Goal: Task Accomplishment & Management: Use online tool/utility

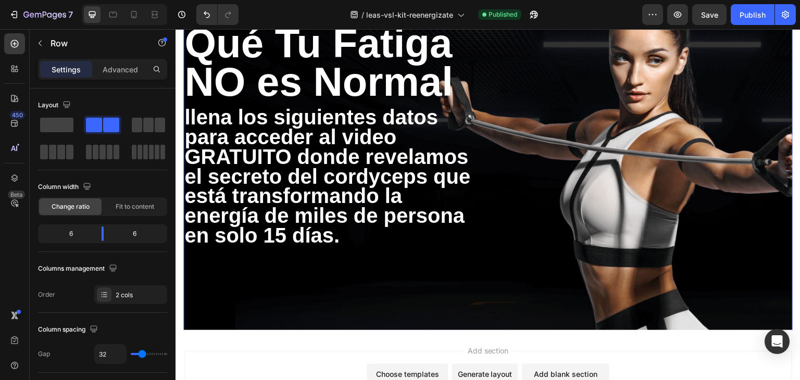
drag, startPoint x: 545, startPoint y: 253, endPoint x: 522, endPoint y: 262, distance: 25.2
click at [544, 253] on div "Publish the page to see the content. Custom Code" at bounding box center [644, 160] width 296 height 345
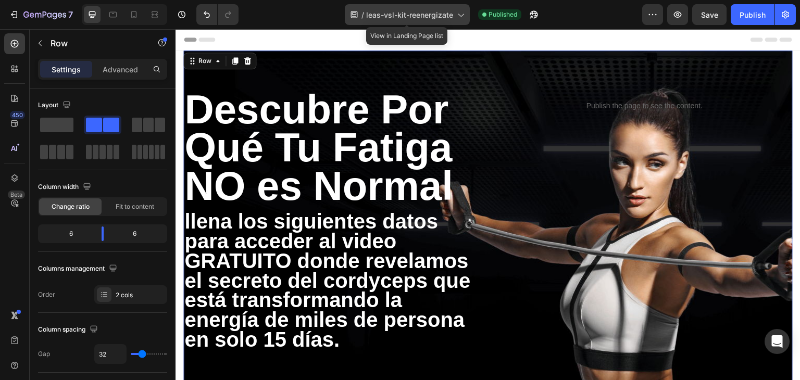
click at [452, 15] on span "leas-vsl-kit-reenergizate" at bounding box center [409, 14] width 87 height 11
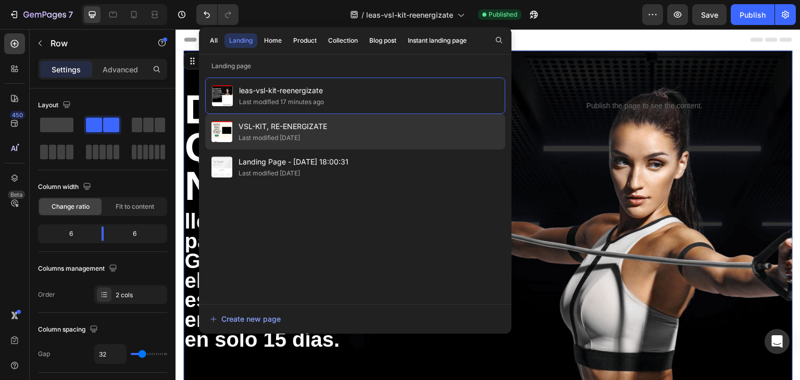
click at [335, 149] on div "VSL-KIT, RE-ENERGIZATE Last modified 10 days ago" at bounding box center [355, 166] width 300 height 35
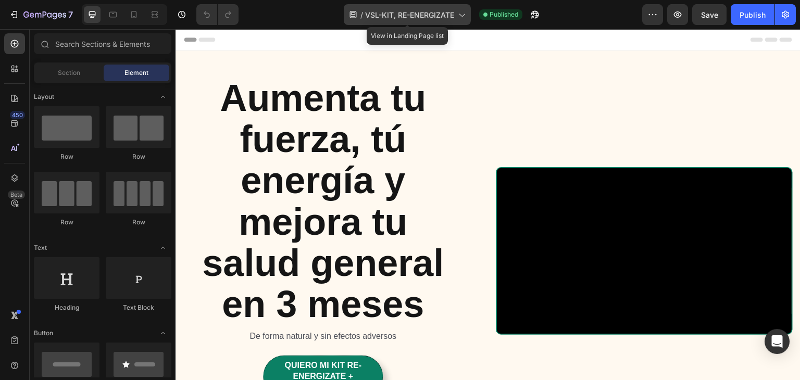
click at [435, 18] on span "VSL-KIT, RE-ENERGIZATE" at bounding box center [409, 14] width 89 height 11
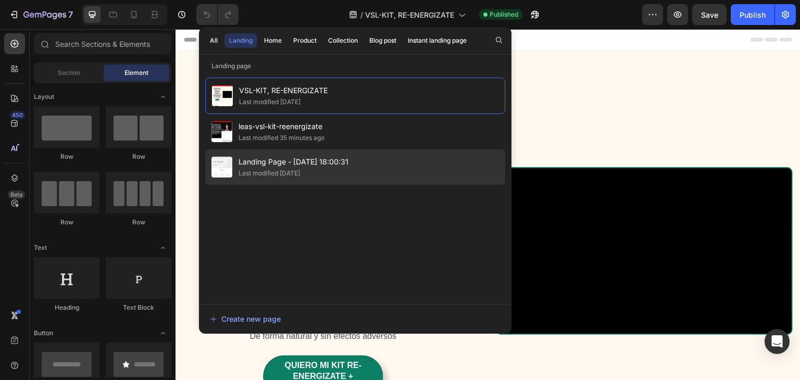
click at [314, 163] on span "Landing Page - Aug 7, 18:00:31" at bounding box center [293, 162] width 110 height 12
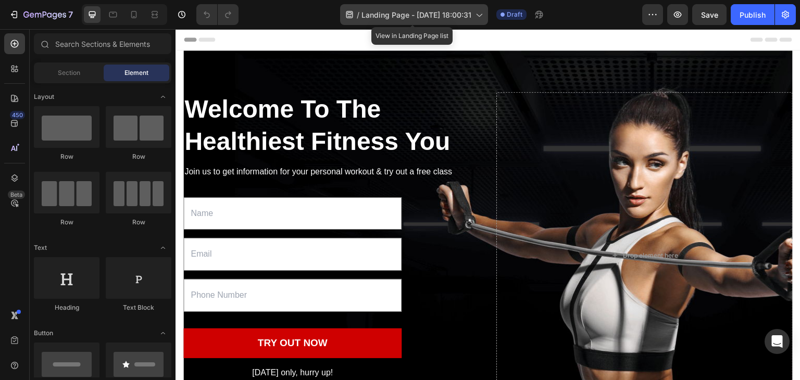
click at [369, 11] on span "Landing Page - Aug 7, 18:00:31" at bounding box center [416, 14] width 110 height 11
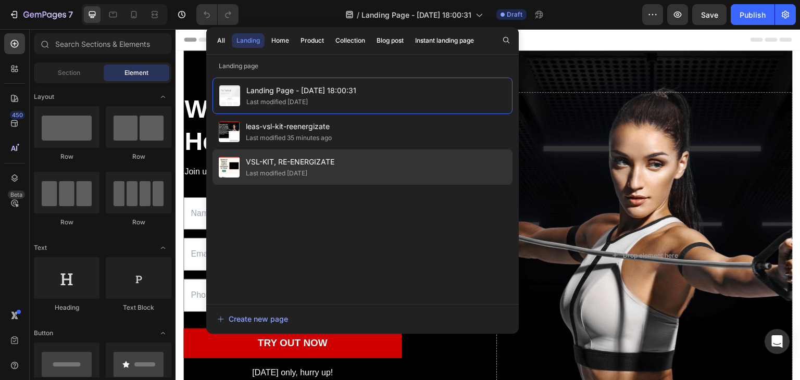
click at [329, 169] on div "Last modified 10 days ago" at bounding box center [290, 173] width 88 height 10
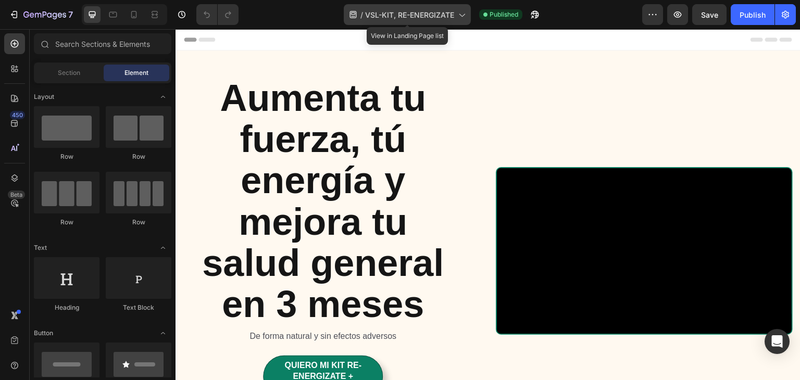
click at [410, 11] on span "VSL-KIT, RE-ENERGIZATE" at bounding box center [409, 14] width 89 height 11
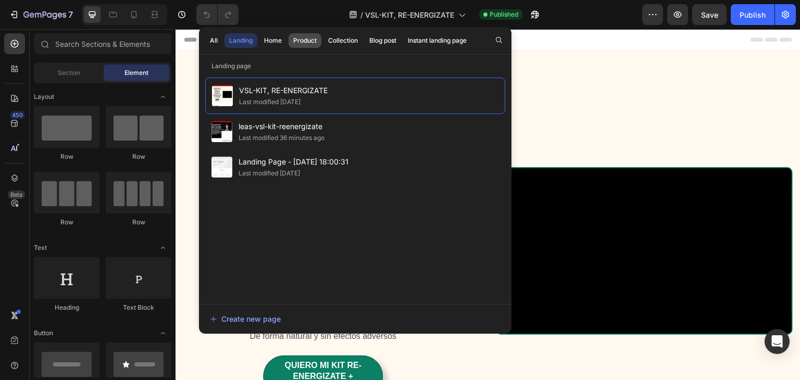
click at [296, 39] on div "Product" at bounding box center [304, 40] width 23 height 9
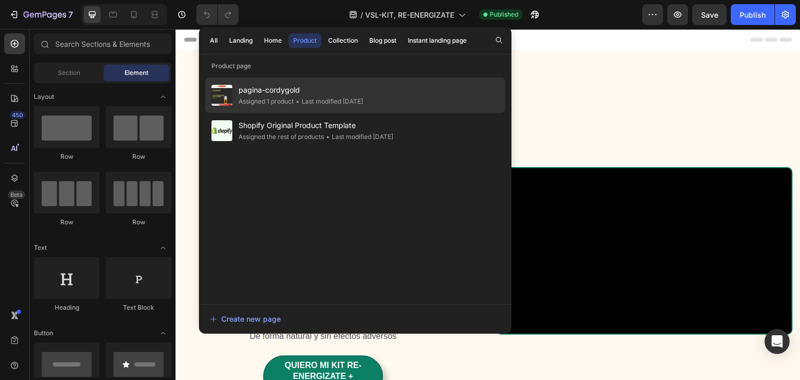
click at [300, 92] on span "pagina-cordygold" at bounding box center [300, 90] width 124 height 12
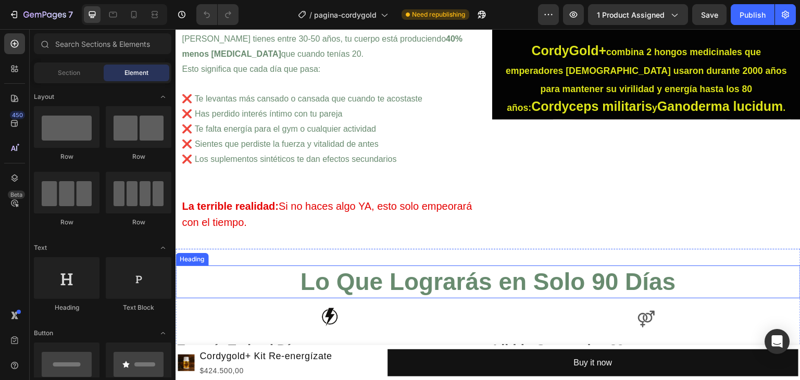
scroll to position [625, 0]
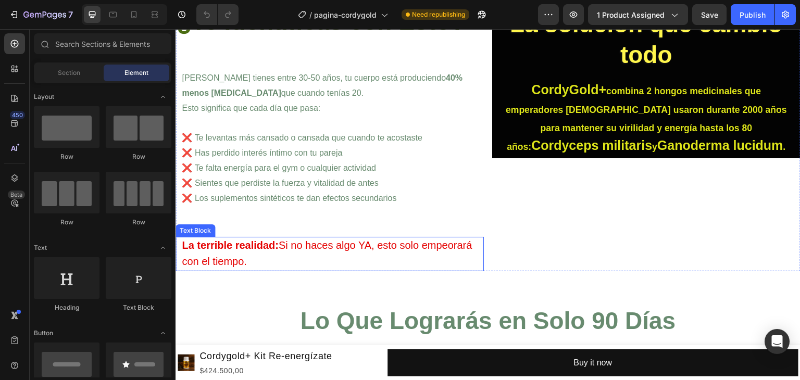
click at [448, 257] on p "La terrible realidad: Si no haces algo YA, esto solo empeorará con el tiempo." at bounding box center [332, 254] width 301 height 32
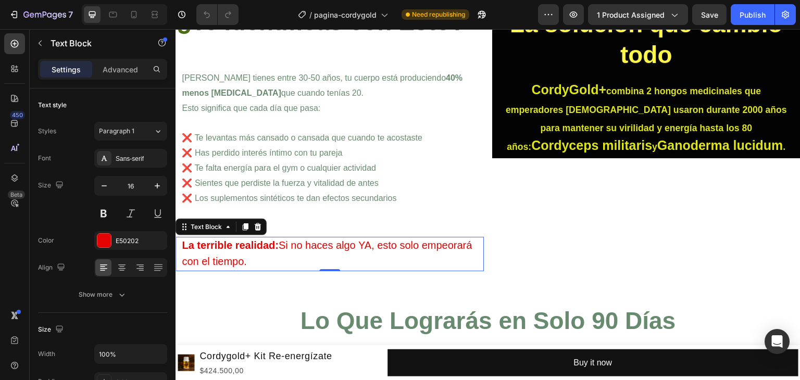
click at [434, 258] on p "La terrible realidad: Si no haces algo YA, esto solo empeorará con el tiempo." at bounding box center [332, 254] width 301 height 32
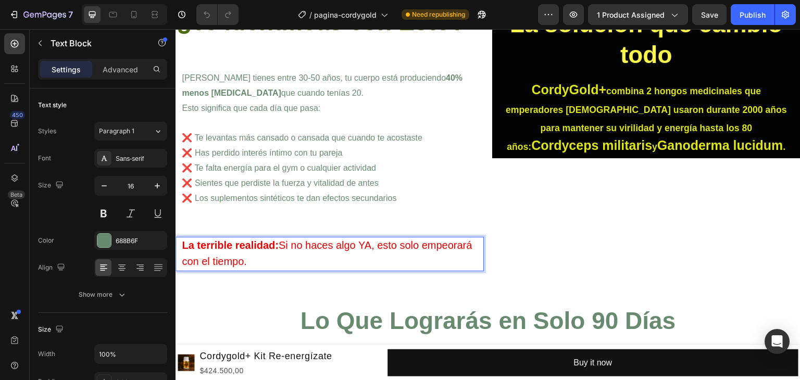
drag, startPoint x: 461, startPoint y: 253, endPoint x: 405, endPoint y: 218, distance: 65.6
click at [405, 218] on p at bounding box center [332, 213] width 301 height 15
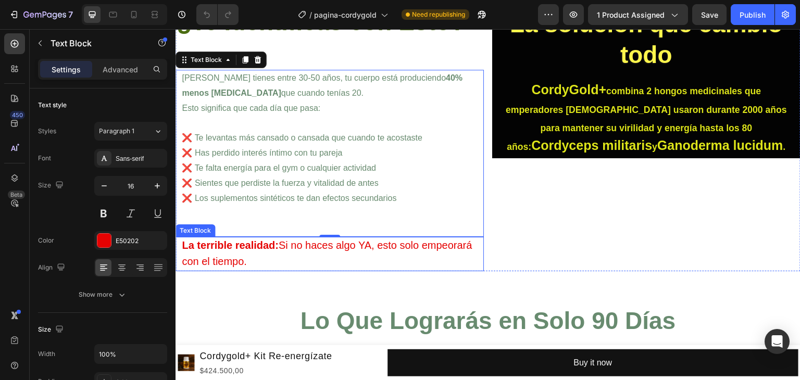
click at [411, 257] on p "La terrible realidad: Si no haces algo YA, esto solo empeorará con el tiempo." at bounding box center [332, 254] width 301 height 32
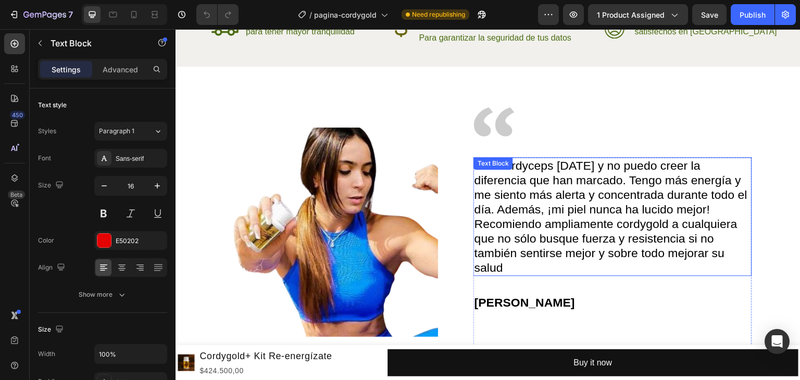
scroll to position [2863, 0]
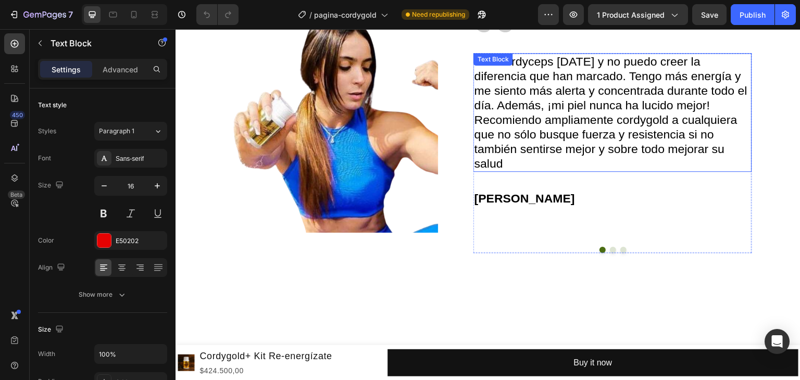
click at [576, 107] on p "Uso cordyceps [DATE] y no puedo creer la diferencia que han marcado. Tengo más …" at bounding box center [612, 112] width 276 height 117
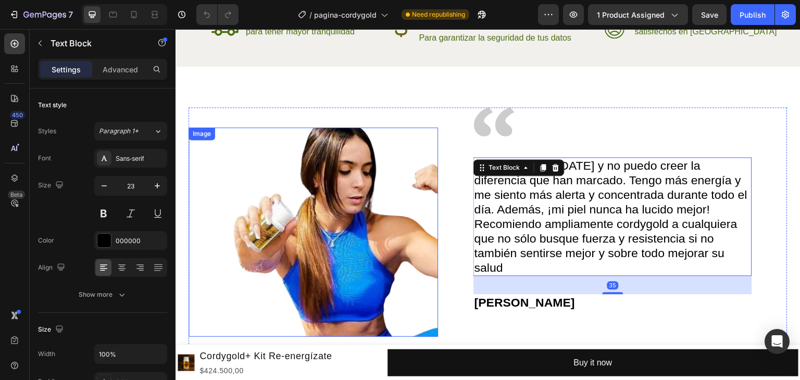
scroll to position [2759, 0]
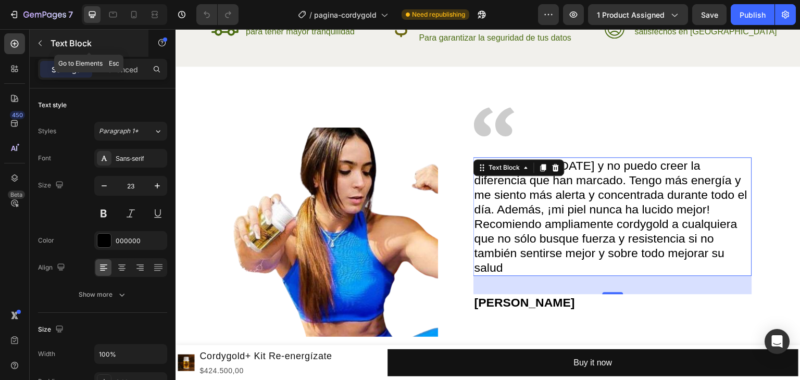
click at [44, 37] on button "button" at bounding box center [40, 43] width 17 height 17
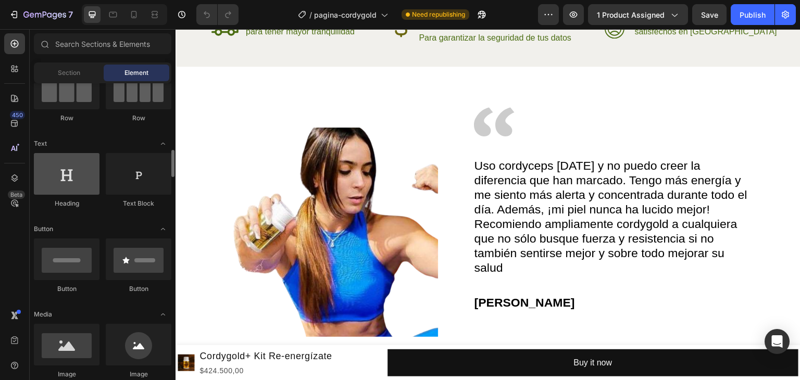
scroll to position [156, 0]
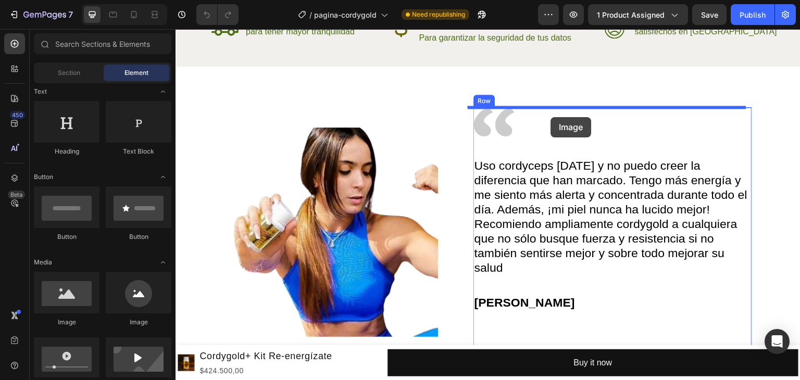
drag, startPoint x: 239, startPoint y: 332, endPoint x: 551, endPoint y: 117, distance: 378.0
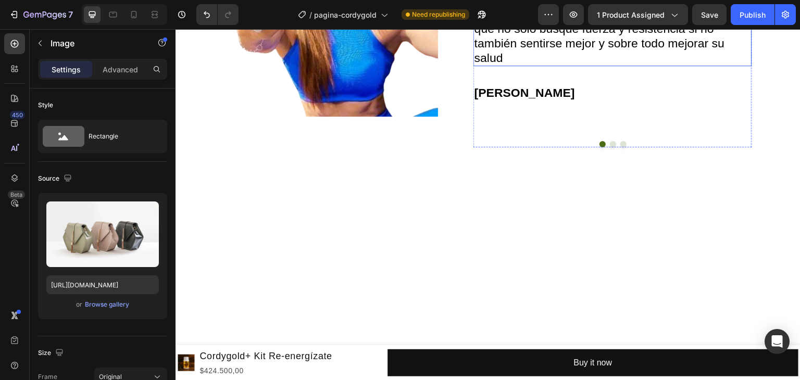
scroll to position [3071, 0]
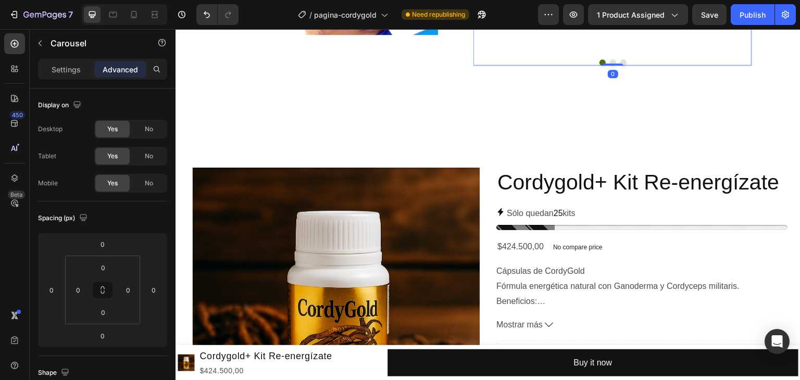
click at [610, 66] on div at bounding box center [612, 62] width 278 height 6
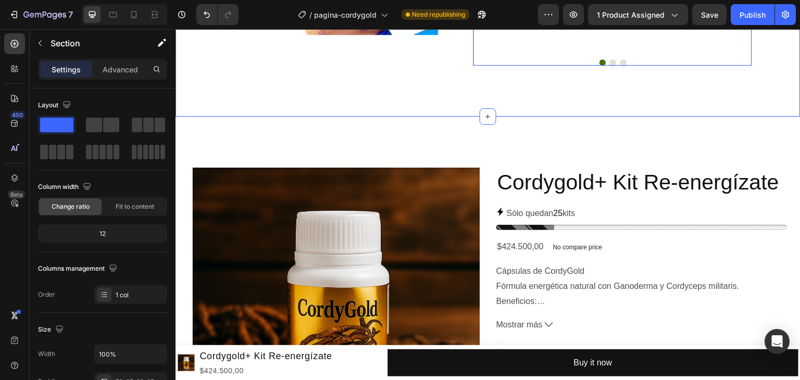
click at [610, 66] on button "Dot" at bounding box center [613, 62] width 6 height 6
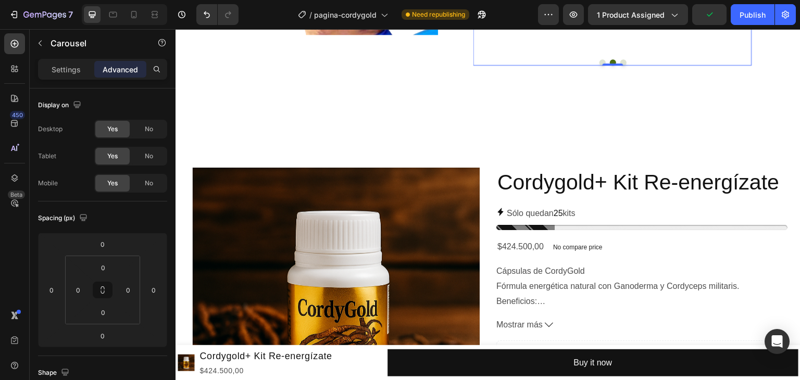
click at [599, 66] on button "Dot" at bounding box center [602, 62] width 6 height 6
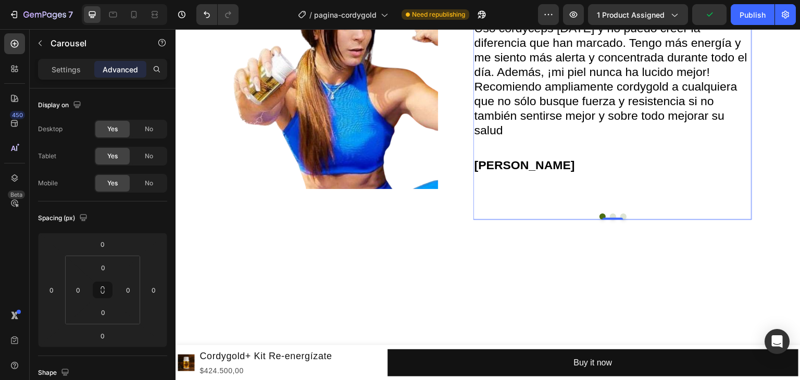
scroll to position [2915, 0]
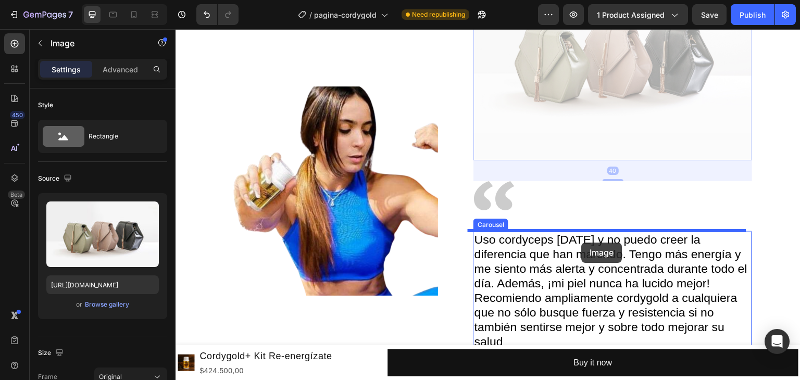
drag, startPoint x: 569, startPoint y: 67, endPoint x: 581, endPoint y: 243, distance: 175.8
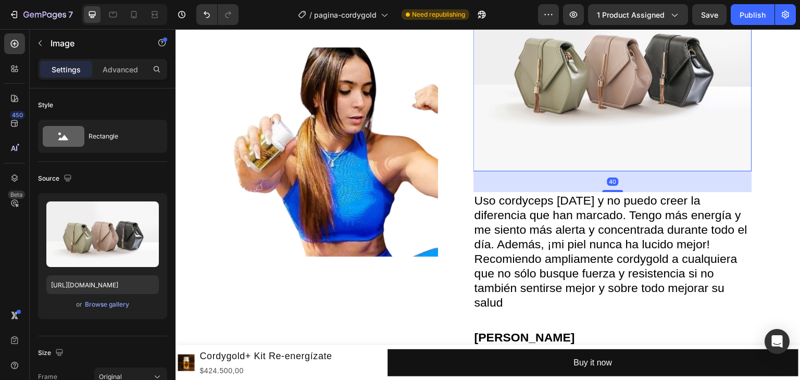
scroll to position [3019, 0]
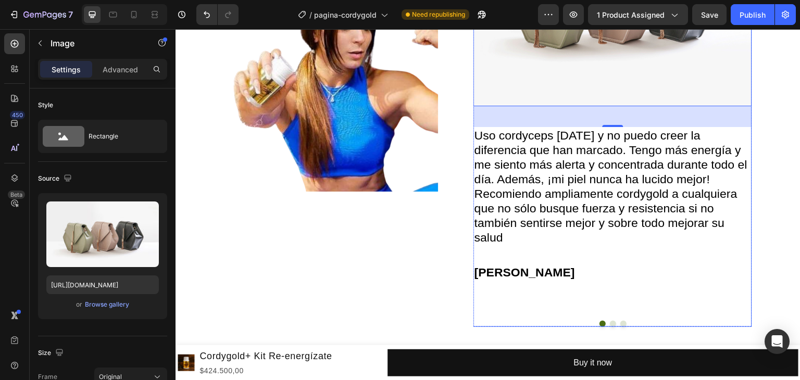
click at [610, 321] on button "Dot" at bounding box center [613, 324] width 6 height 6
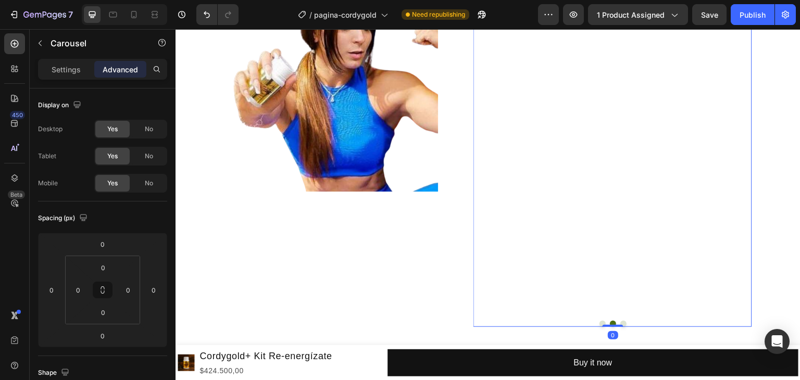
click at [599, 322] on button "Dot" at bounding box center [602, 324] width 6 height 6
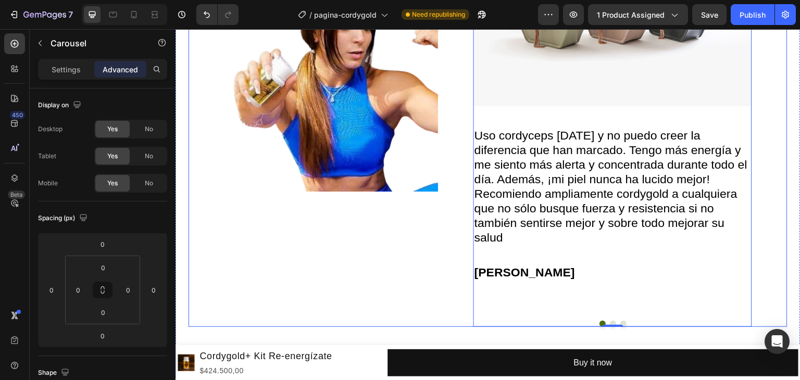
click at [382, 235] on div "Image" at bounding box center [312, 86] width 249 height 479
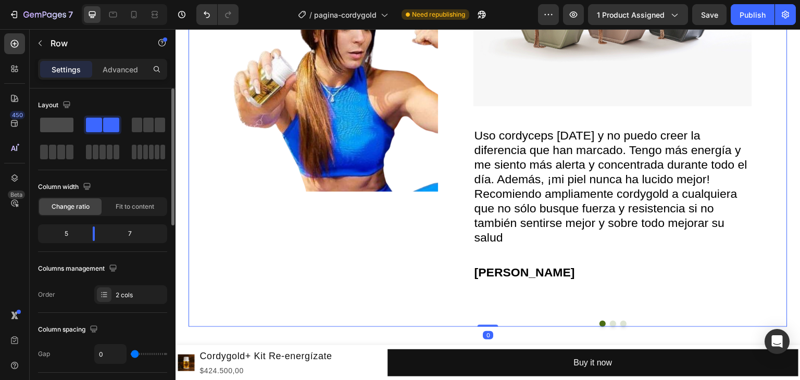
click at [58, 118] on span at bounding box center [56, 125] width 33 height 15
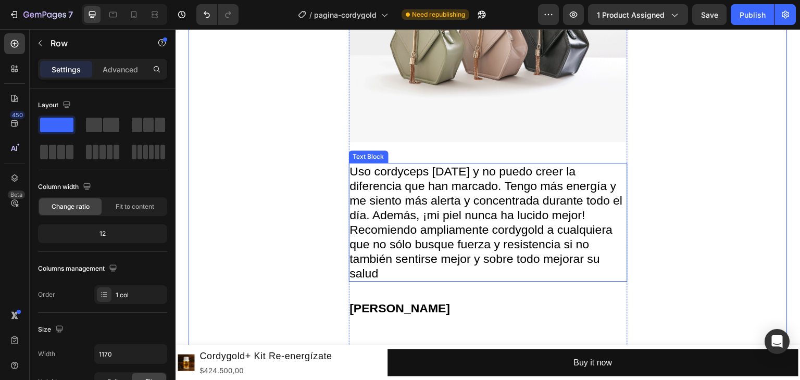
scroll to position [3559, 0]
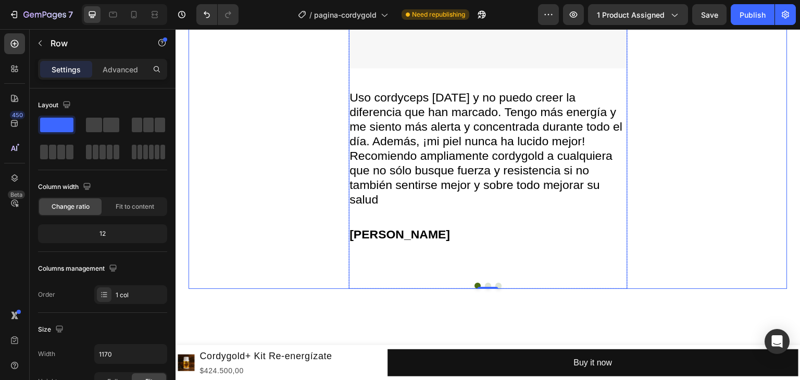
click at [485, 283] on button "Dot" at bounding box center [488, 286] width 6 height 6
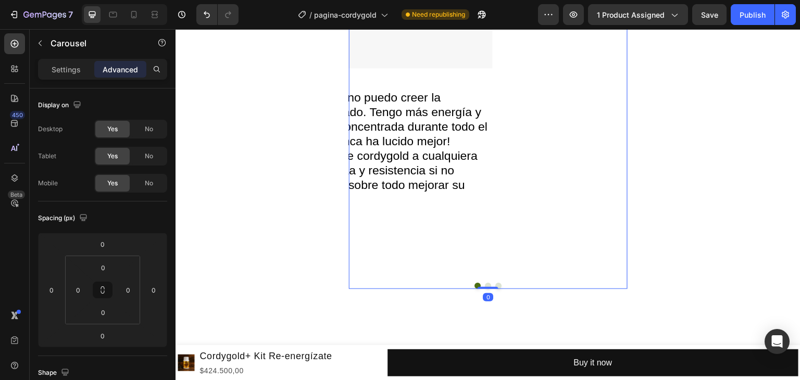
scroll to position [3351, 0]
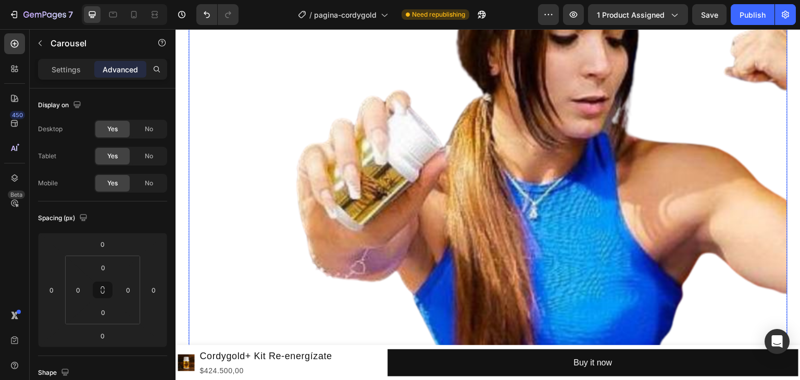
click at [521, 212] on img at bounding box center [487, 183] width 599 height 502
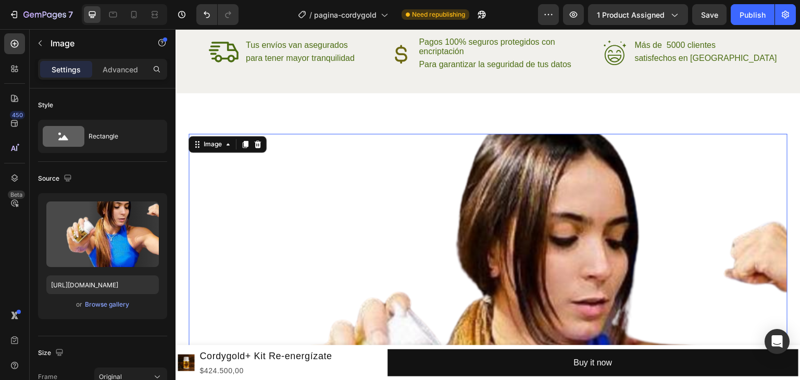
scroll to position [2726, 0]
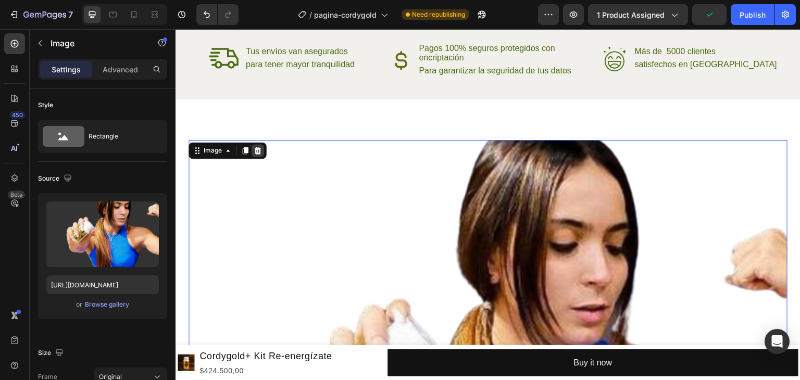
click at [260, 146] on icon at bounding box center [257, 150] width 8 height 8
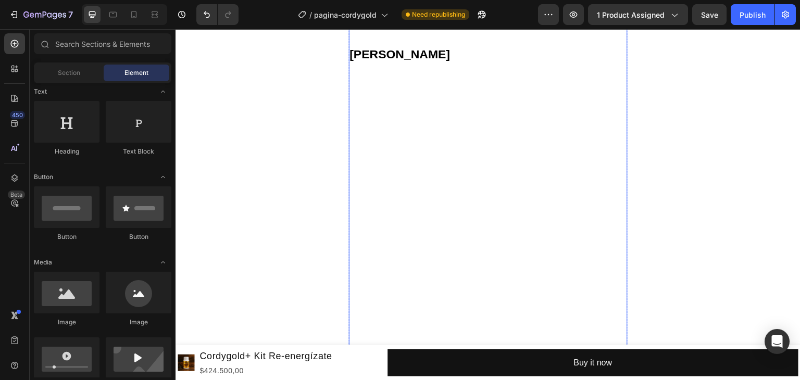
scroll to position [3090, 0]
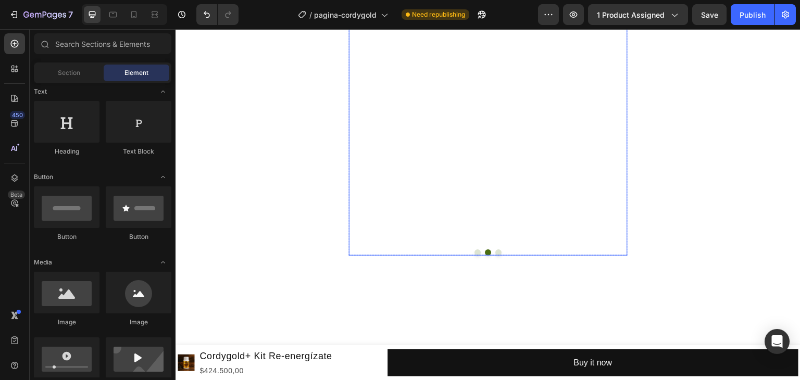
click at [476, 250] on button "Dot" at bounding box center [477, 252] width 6 height 6
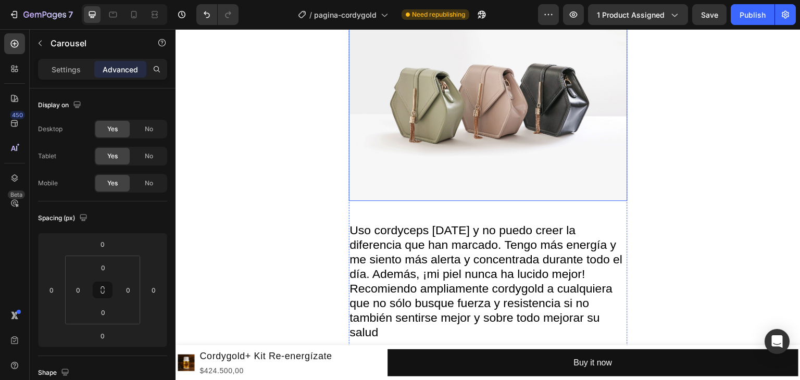
scroll to position [2934, 0]
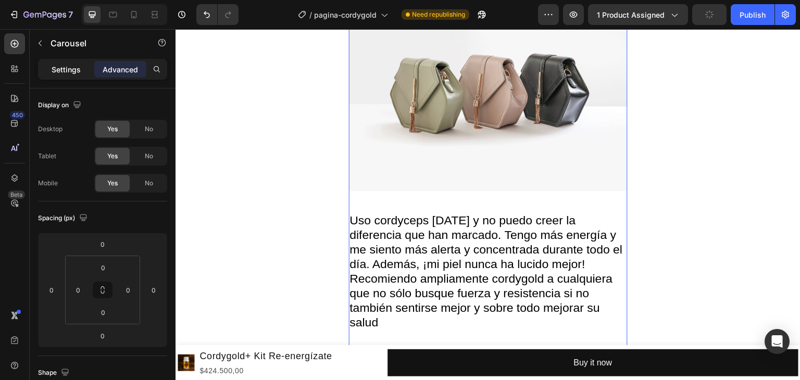
click at [69, 70] on p "Settings" at bounding box center [66, 69] width 29 height 11
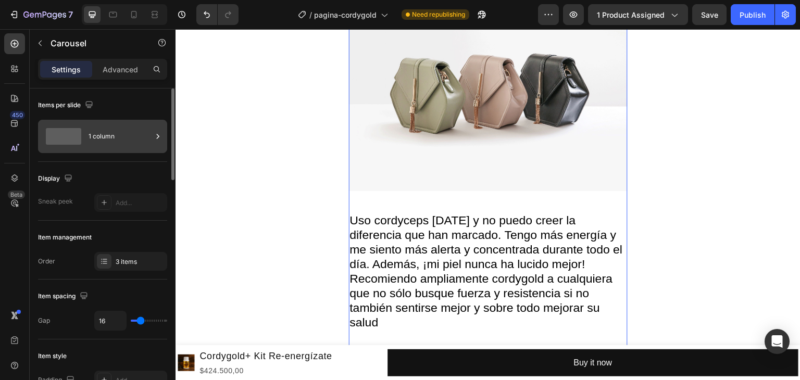
click at [103, 130] on div "1 column" at bounding box center [120, 136] width 64 height 24
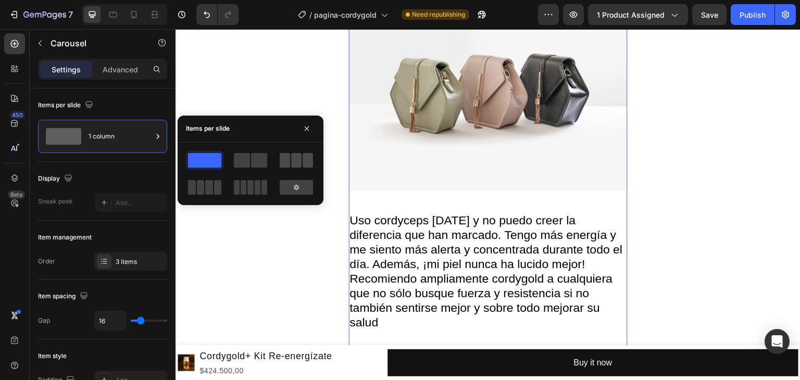
drag, startPoint x: 291, startPoint y: 163, endPoint x: 52, endPoint y: 197, distance: 242.3
click at [293, 163] on span at bounding box center [296, 160] width 10 height 15
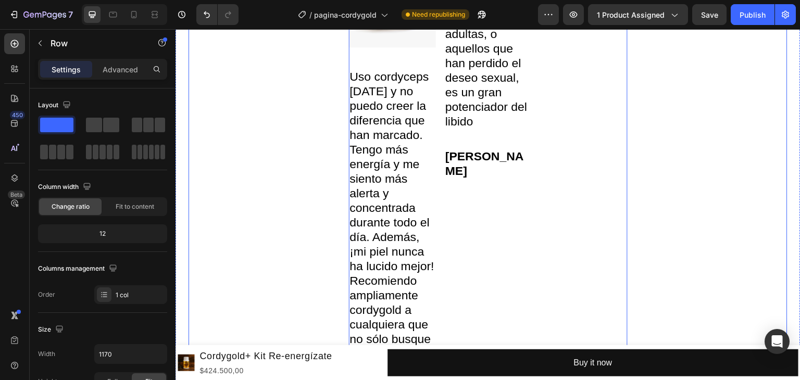
click at [294, 264] on div "Image Image Uso cordyceps [DATE] y no puedo creer la diferencia que han marcado…" at bounding box center [487, 238] width 599 height 613
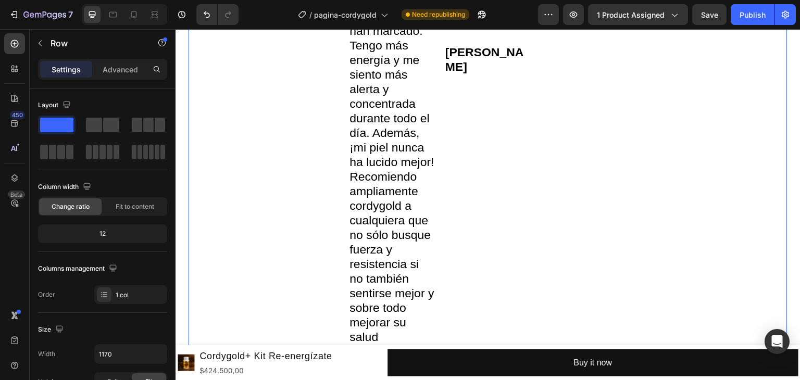
scroll to position [3194, 0]
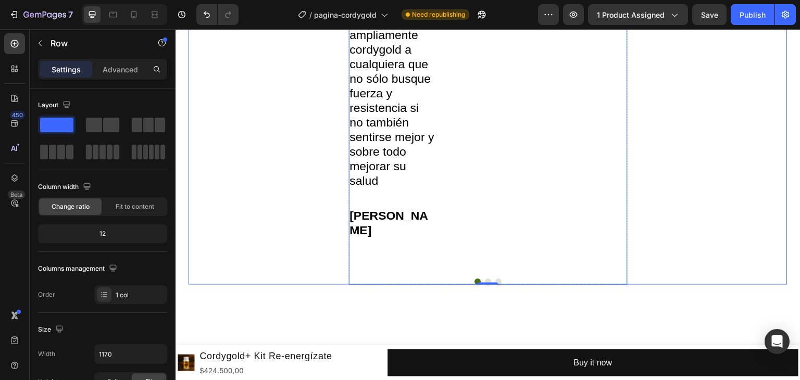
click at [485, 280] on button "Dot" at bounding box center [488, 281] width 6 height 6
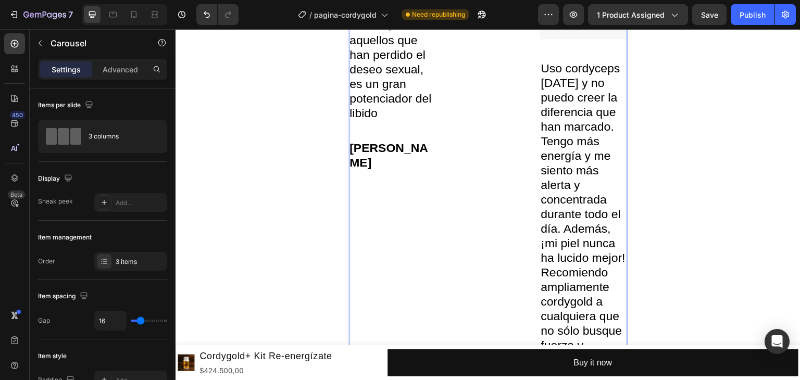
scroll to position [3038, 0]
